Goal: Task Accomplishment & Management: Use online tool/utility

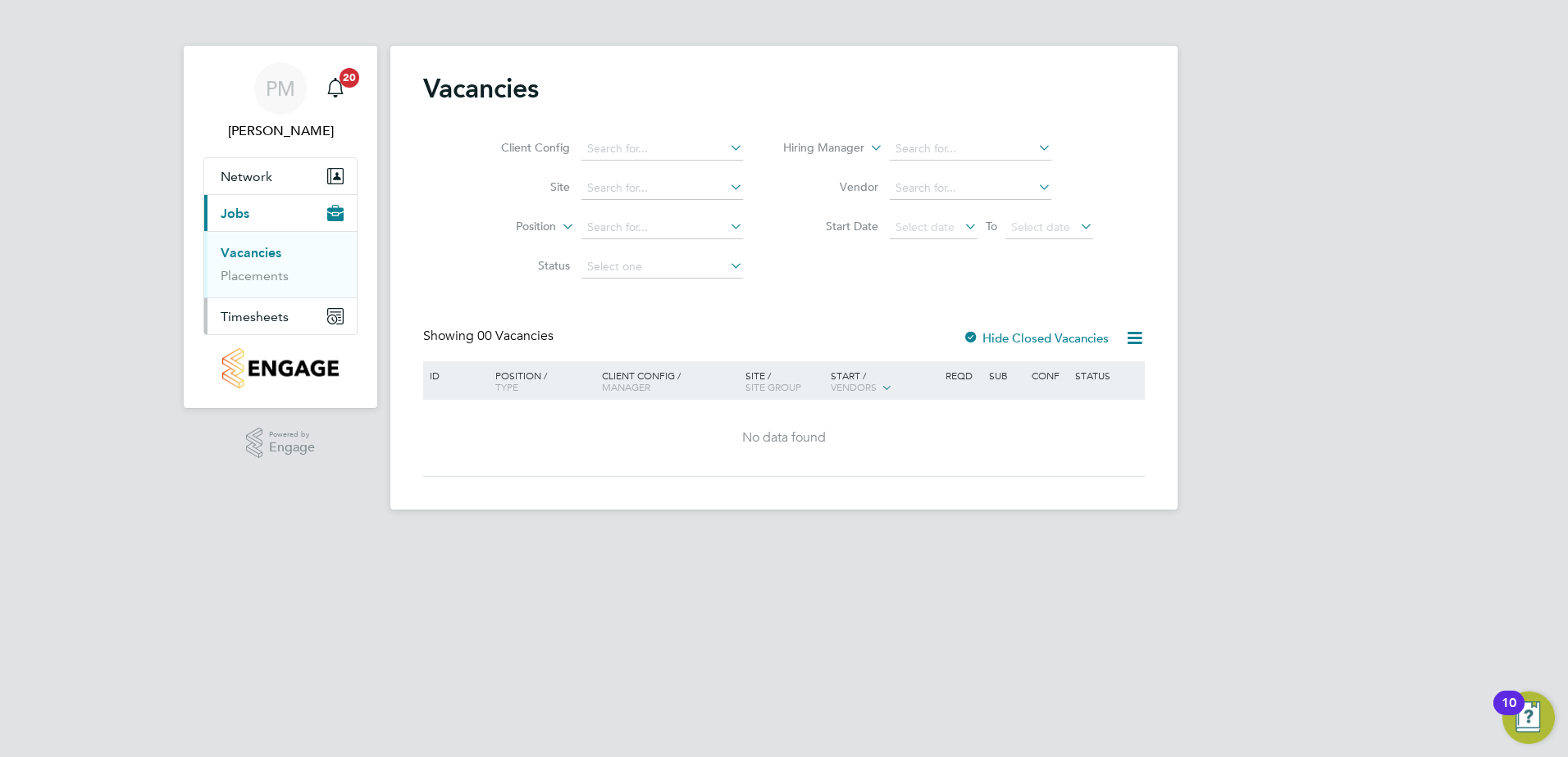
click at [249, 311] on span "Timesheets" at bounding box center [254, 316] width 68 height 15
click at [257, 289] on link "Timesheets" at bounding box center [254, 289] width 68 height 15
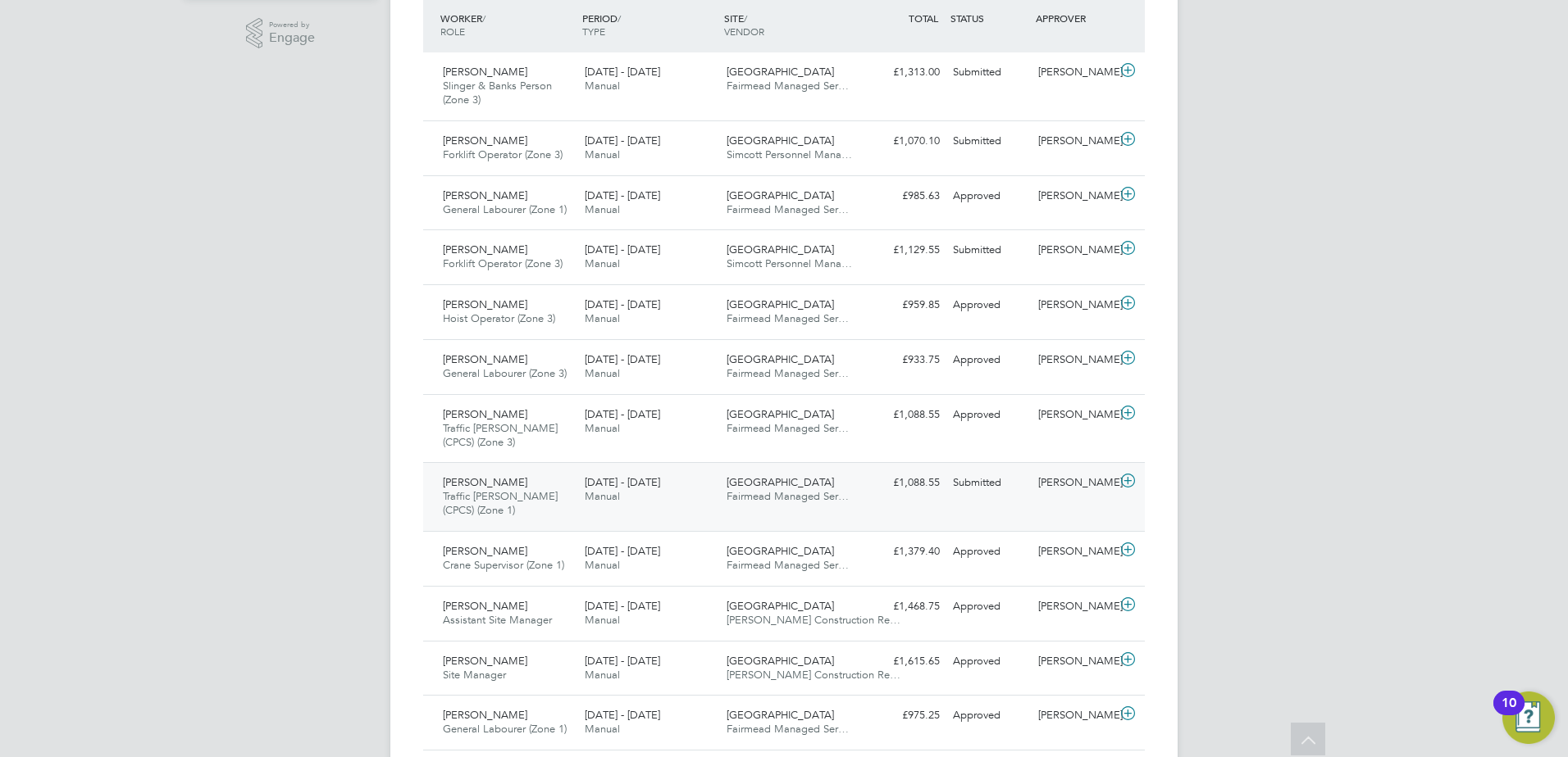
click at [481, 484] on span "Adisa Adeniji" at bounding box center [485, 482] width 85 height 14
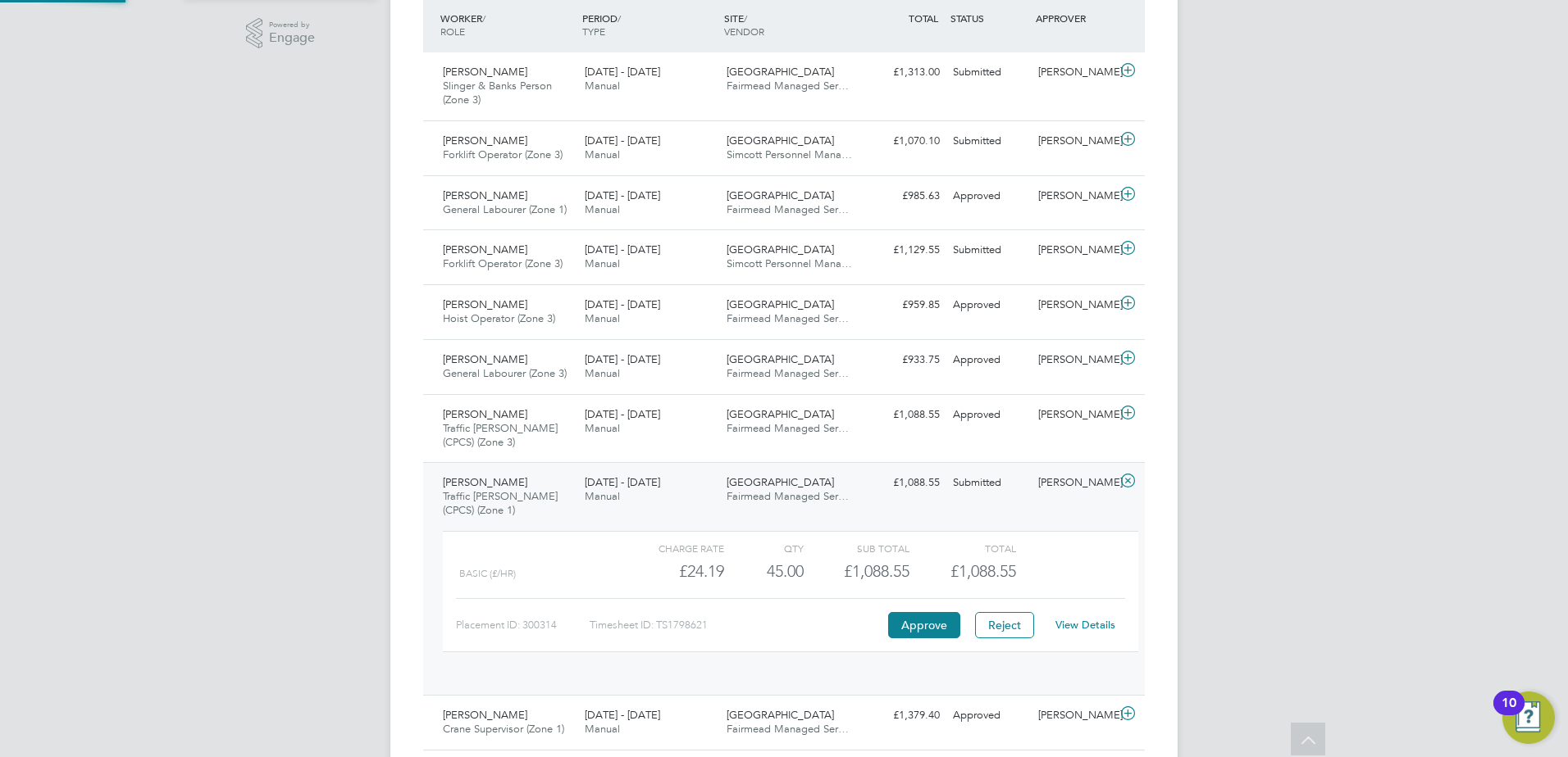
scroll to position [28, 160]
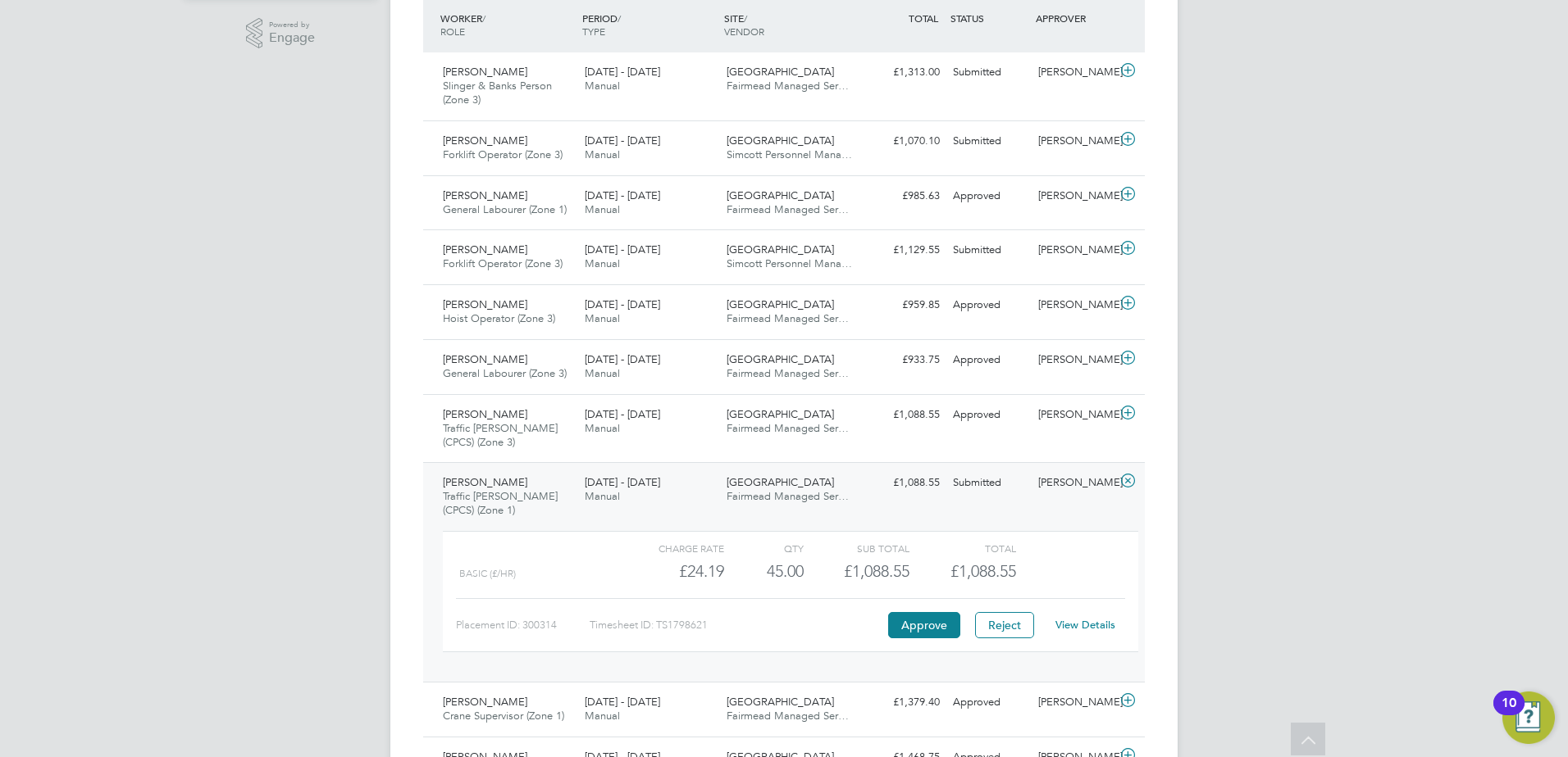
click at [1092, 627] on link "View Details" at bounding box center [1085, 625] width 60 height 14
